Goal: Find specific page/section: Find specific page/section

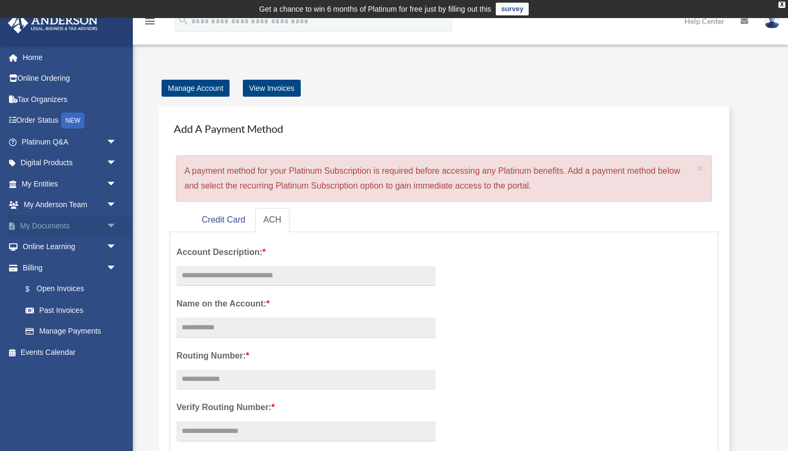
click at [110, 225] on span "arrow_drop_down" at bounding box center [116, 226] width 21 height 22
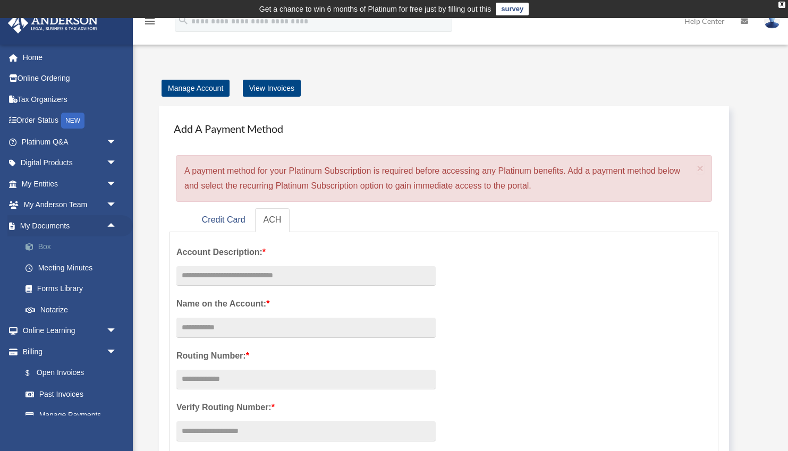
click at [61, 250] on link "Box" at bounding box center [74, 247] width 118 height 21
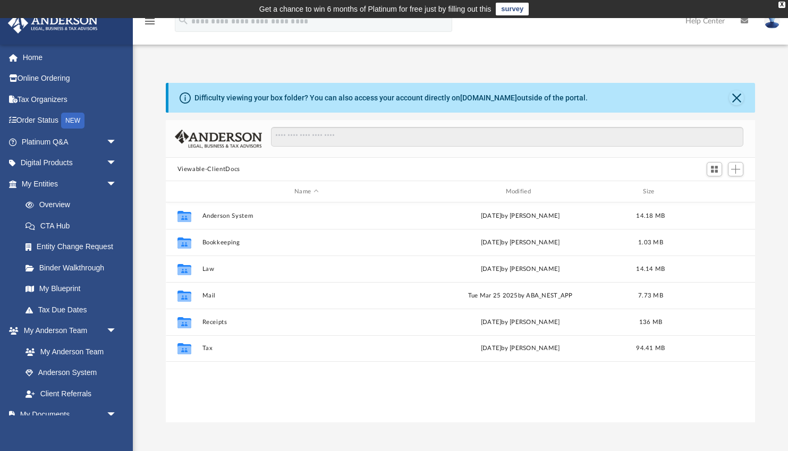
scroll to position [242, 589]
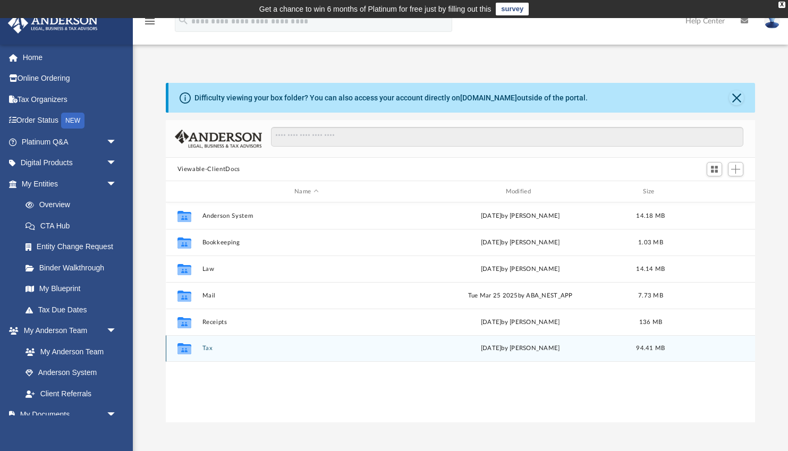
click at [208, 349] on button "Tax" at bounding box center [306, 348] width 209 height 7
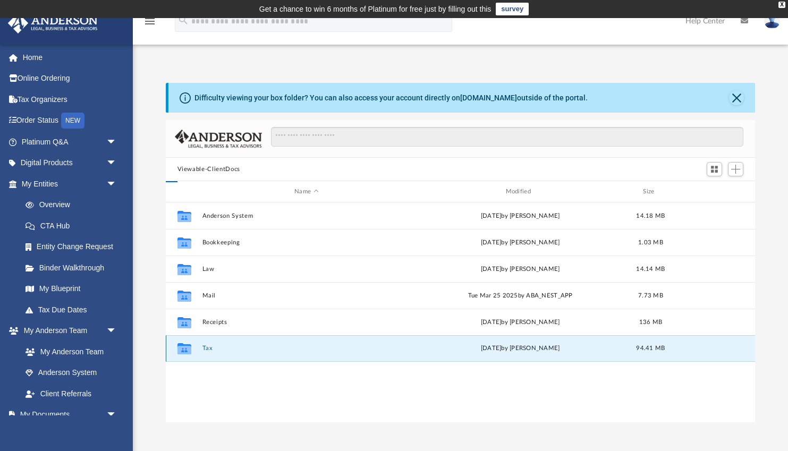
click at [208, 349] on button "Tax" at bounding box center [306, 348] width 209 height 7
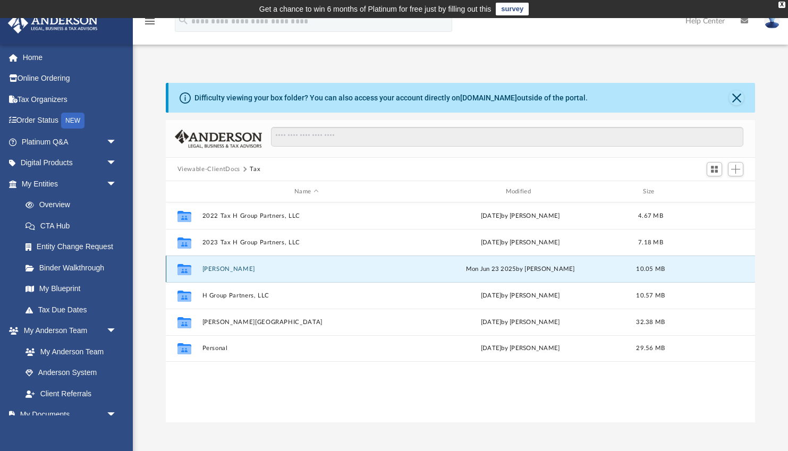
click at [225, 271] on button "[PERSON_NAME]" at bounding box center [306, 269] width 209 height 7
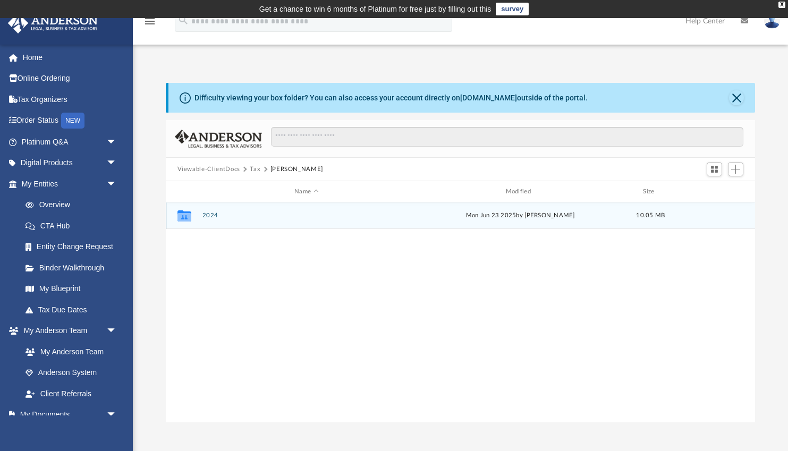
click at [198, 216] on div "Collaborated Folder 2024 [DATE] by [PERSON_NAME] 10.05 MB" at bounding box center [461, 216] width 590 height 27
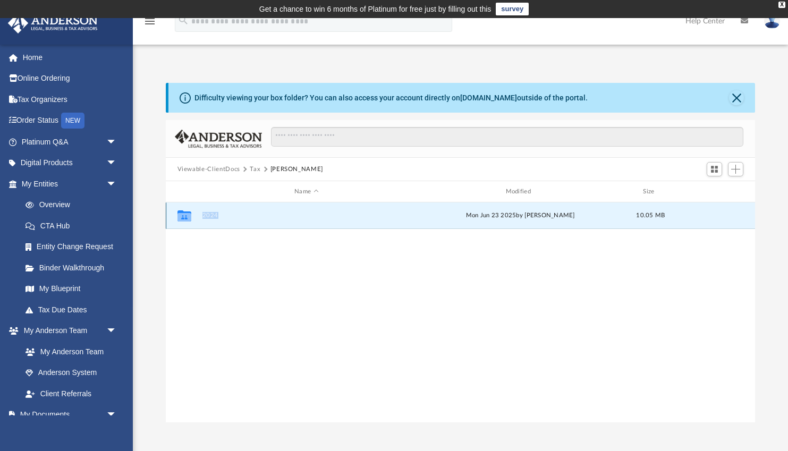
click at [213, 220] on div "Collaborated Folder 2024 [DATE] by [PERSON_NAME] 10.05 MB" at bounding box center [461, 216] width 590 height 27
click at [206, 216] on button "2024" at bounding box center [306, 215] width 209 height 7
click at [226, 218] on button "Digital Tax Organizer" at bounding box center [306, 215] width 209 height 7
click at [225, 216] on button "Digital Tax Organizer" at bounding box center [306, 215] width 209 height 7
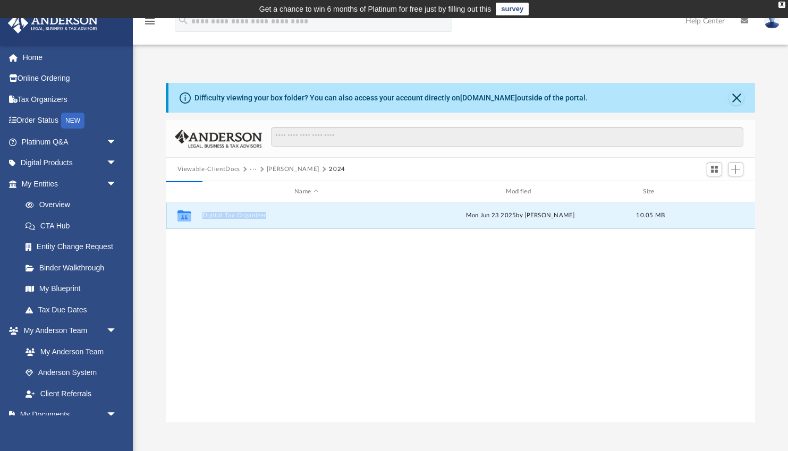
click at [225, 216] on button "Digital Tax Organizer" at bounding box center [306, 215] width 209 height 7
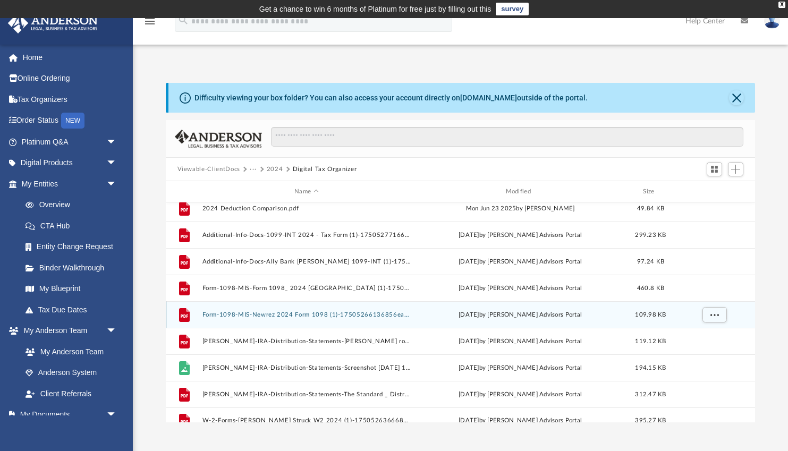
scroll to position [0, 0]
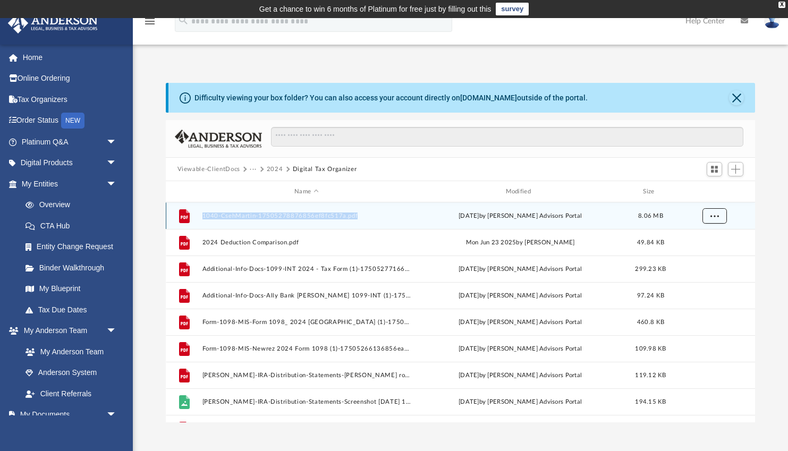
click at [717, 214] on span "More options" at bounding box center [714, 216] width 9 height 6
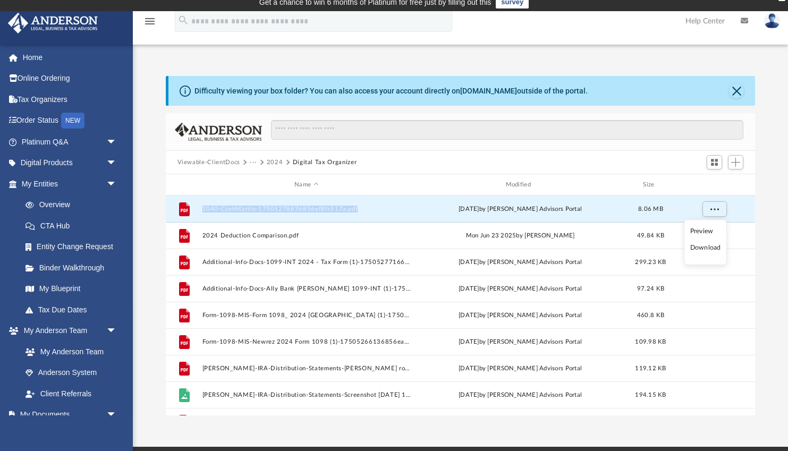
click at [274, 163] on button "2024" at bounding box center [275, 163] width 16 height 10
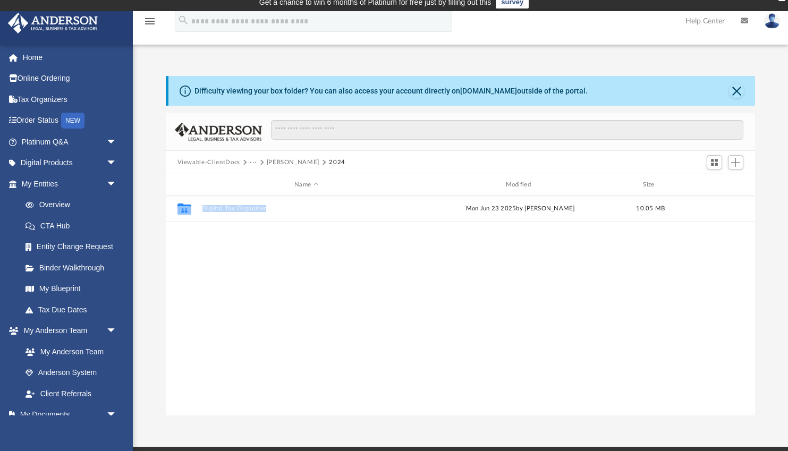
click at [287, 162] on button "[PERSON_NAME]" at bounding box center [293, 163] width 53 height 10
click at [255, 163] on button "Tax" at bounding box center [255, 163] width 11 height 10
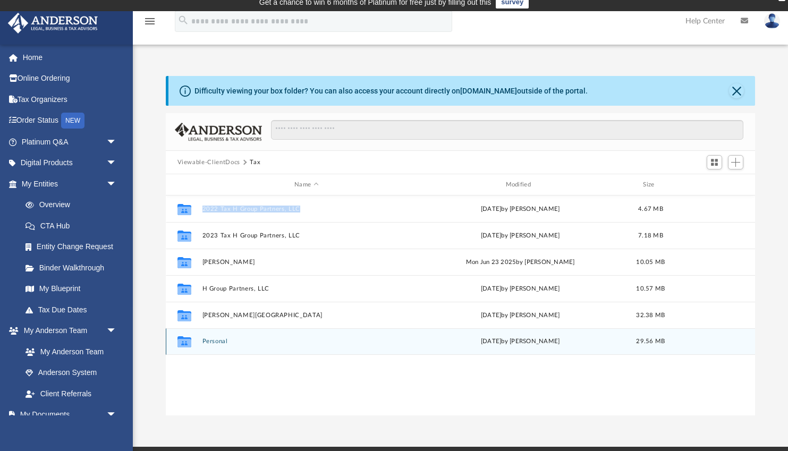
click at [218, 345] on button "Personal" at bounding box center [306, 341] width 209 height 7
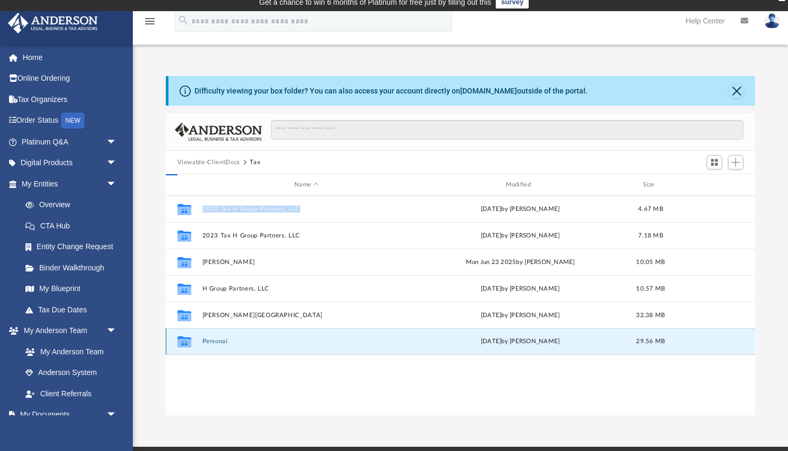
click at [218, 345] on button "Personal" at bounding box center [306, 341] width 209 height 7
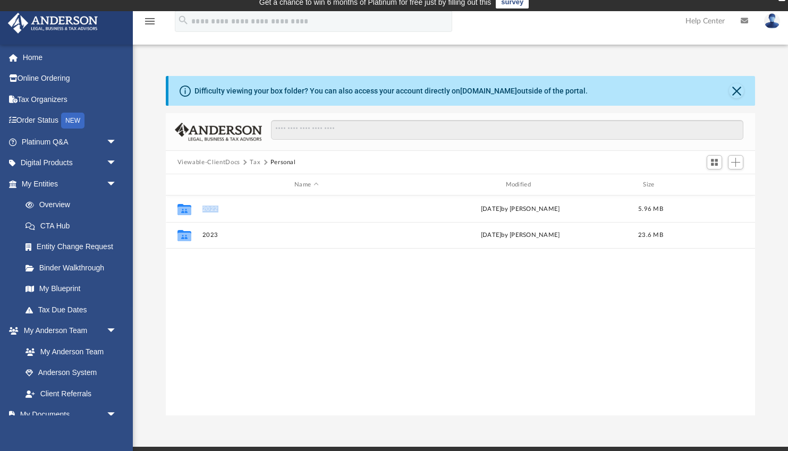
click at [254, 163] on button "Tax" at bounding box center [255, 163] width 11 height 10
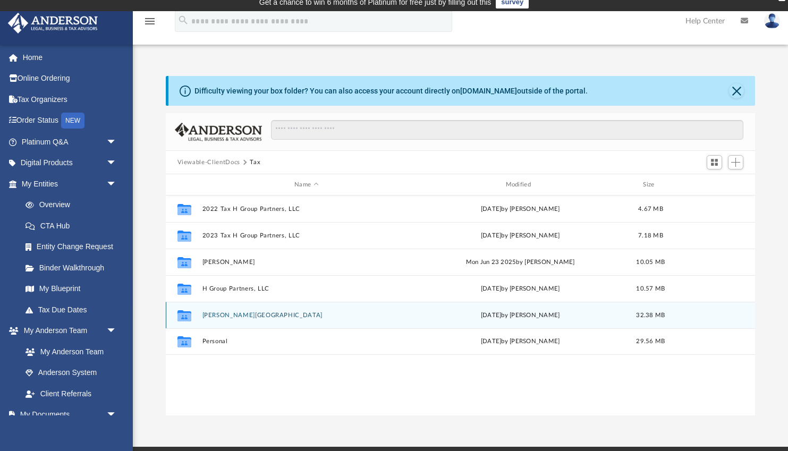
click at [226, 322] on div "Collaborated Folder [PERSON_NAME] [DATE] by [PERSON_NAME] 32.38 MB" at bounding box center [461, 315] width 590 height 27
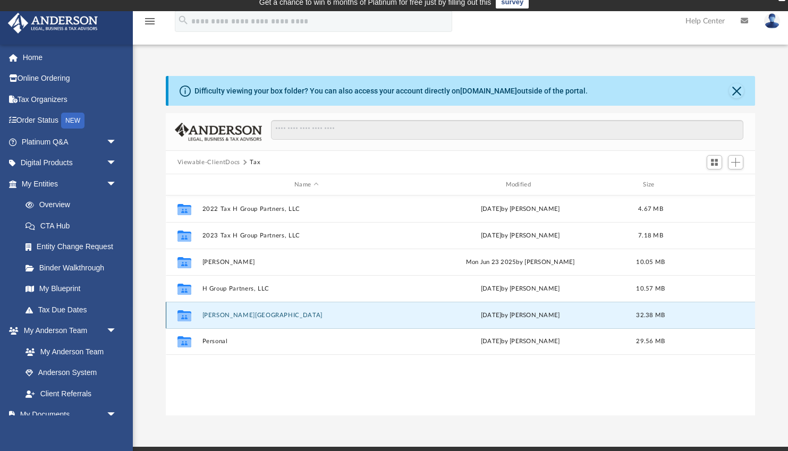
click at [226, 316] on button "[PERSON_NAME][GEOGRAPHIC_DATA]" at bounding box center [306, 315] width 209 height 7
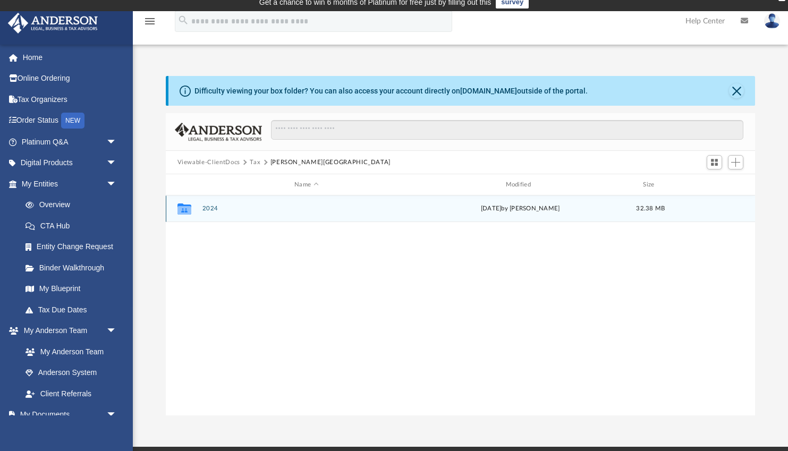
click at [214, 211] on button "2024" at bounding box center [306, 208] width 209 height 7
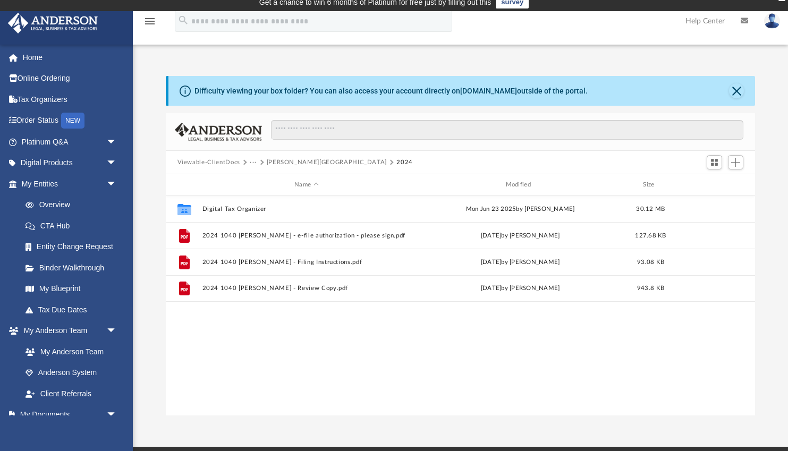
click at [255, 163] on button "···" at bounding box center [253, 163] width 7 height 10
click at [286, 159] on button "[PERSON_NAME][GEOGRAPHIC_DATA]" at bounding box center [327, 163] width 121 height 10
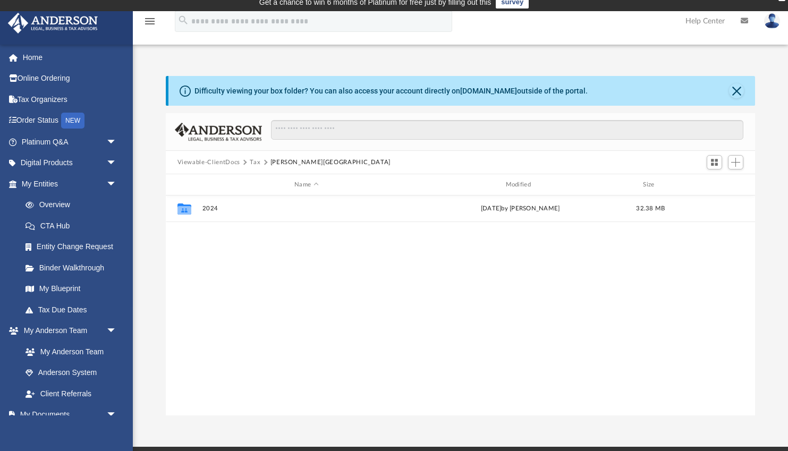
click at [253, 163] on button "Tax" at bounding box center [255, 163] width 11 height 10
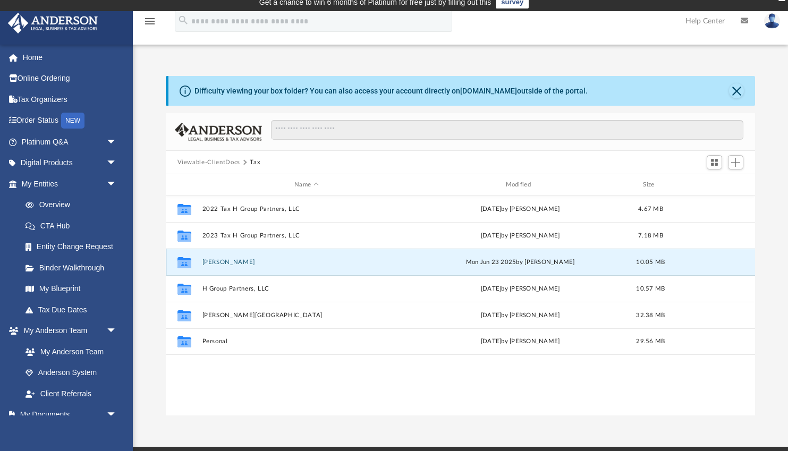
click at [226, 259] on button "[PERSON_NAME]" at bounding box center [306, 262] width 209 height 7
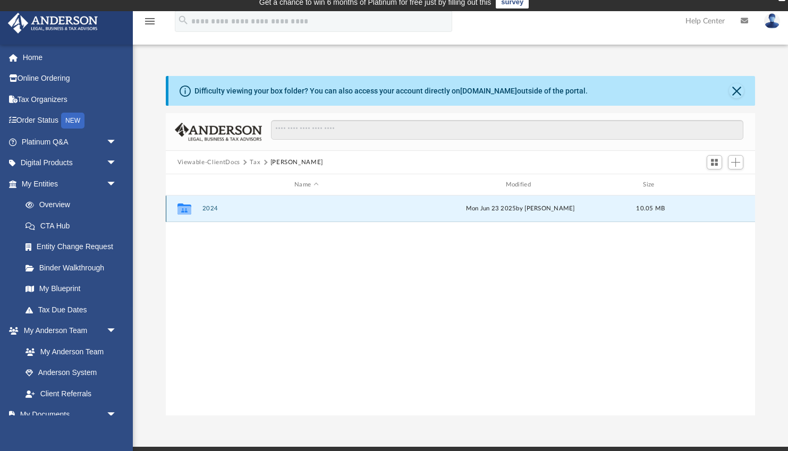
click at [210, 208] on button "2024" at bounding box center [306, 208] width 209 height 7
